Goal: Task Accomplishment & Management: Manage account settings

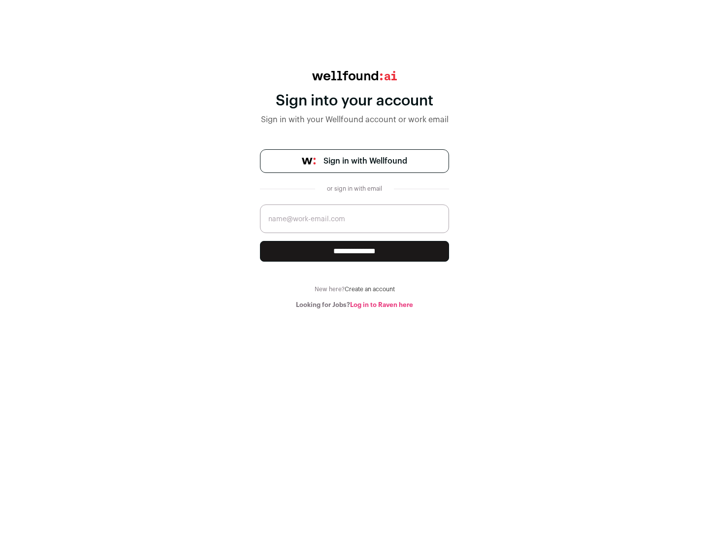
click at [365, 161] on span "Sign in with Wellfound" at bounding box center [366, 161] width 84 height 12
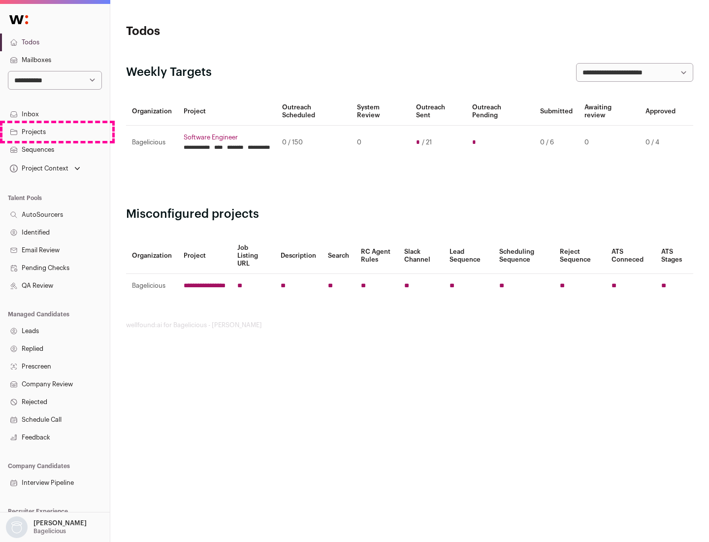
click at [55, 131] on link "Projects" at bounding box center [55, 132] width 110 height 18
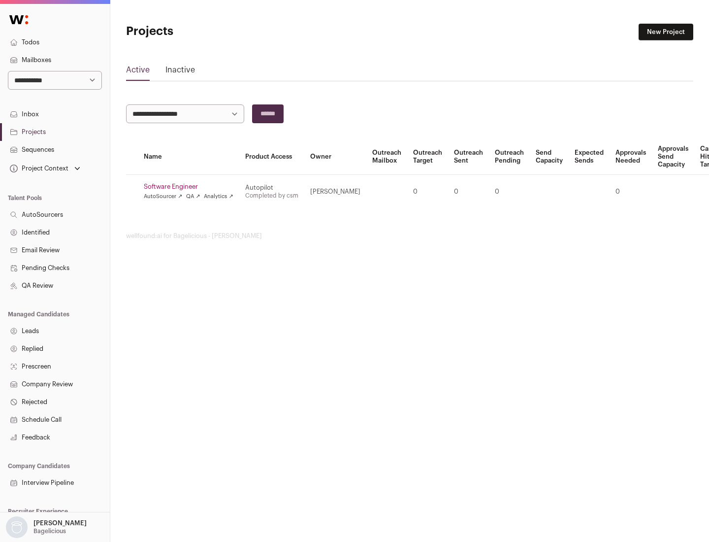
click at [192, 187] on link "Software Engineer" at bounding box center [189, 187] width 90 height 8
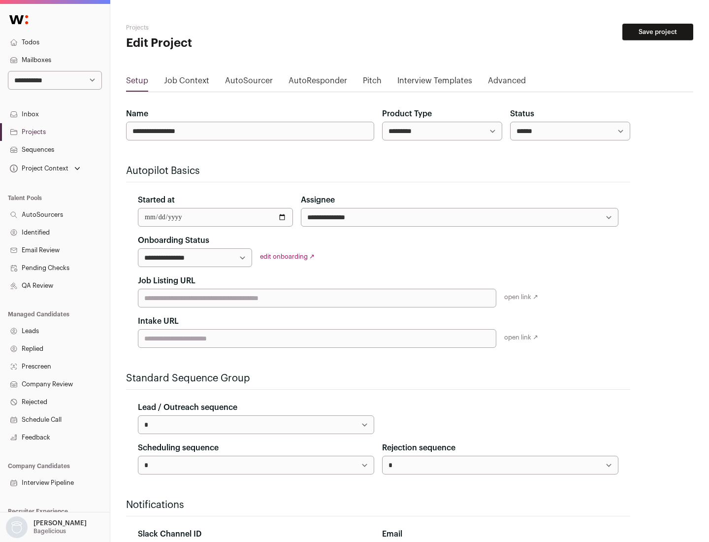
click at [658, 32] on button "Save project" at bounding box center [658, 32] width 71 height 17
